Goal: Transaction & Acquisition: Purchase product/service

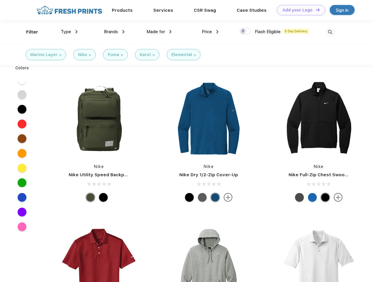
scroll to position [0, 0]
click at [299, 10] on link "Add your Logo Design Tool" at bounding box center [301, 10] width 48 height 10
click at [0, 0] on div "Design Tool" at bounding box center [0, 0] width 0 height 0
click at [315, 10] on link "Add your Logo Design Tool" at bounding box center [301, 10] width 48 height 10
click at [28, 32] on div "Filter" at bounding box center [32, 32] width 12 height 7
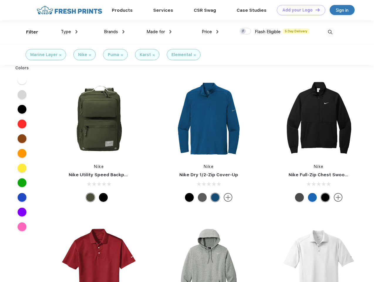
click at [69, 32] on span "Type" at bounding box center [66, 31] width 10 height 5
click at [114, 32] on span "Brands" at bounding box center [111, 31] width 14 height 5
click at [159, 32] on span "Made for" at bounding box center [155, 31] width 18 height 5
click at [210, 32] on span "Price" at bounding box center [207, 31] width 10 height 5
click at [245, 31] on div at bounding box center [244, 31] width 11 height 6
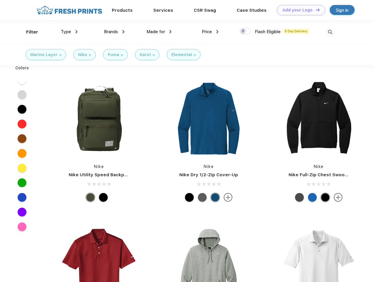
click at [243, 31] on input "checkbox" at bounding box center [241, 30] width 4 height 4
click at [330, 32] on img at bounding box center [330, 32] width 10 height 10
